Goal: Find specific page/section: Find specific page/section

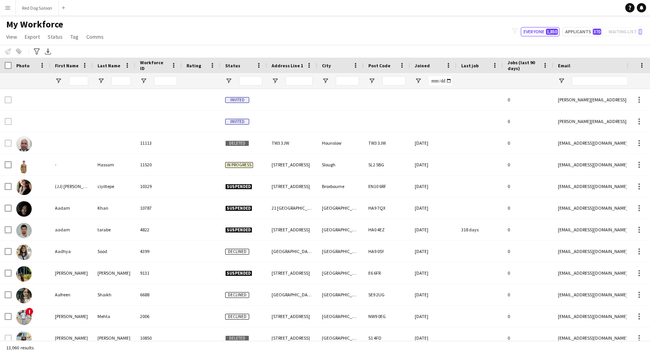
type input "****"
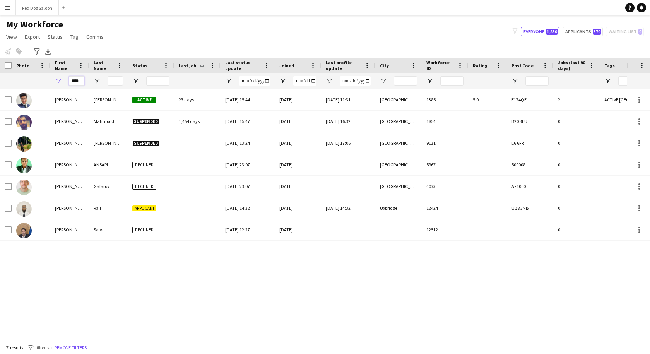
drag, startPoint x: 80, startPoint y: 82, endPoint x: 58, endPoint y: 81, distance: 21.3
click at [58, 81] on div "****" at bounding box center [69, 80] width 39 height 15
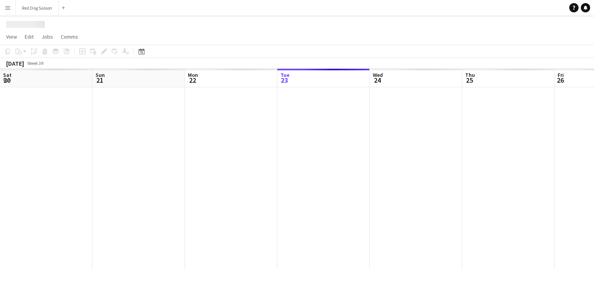
scroll to position [0, 185]
